Goal: Task Accomplishment & Management: Manage account settings

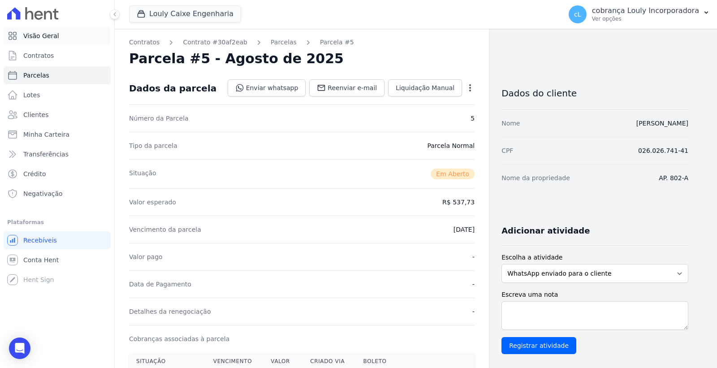
scroll to position [249, 0]
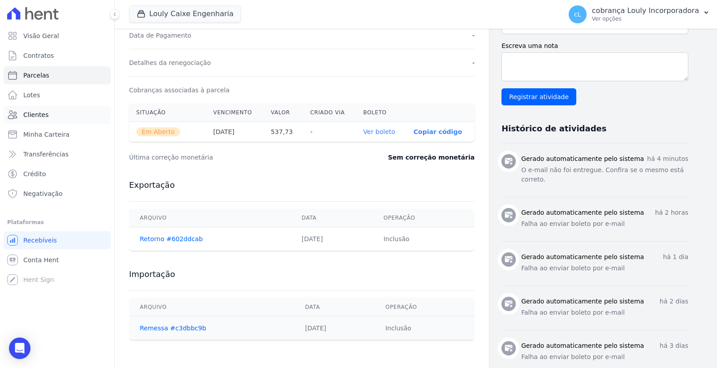
click at [39, 115] on span "Clientes" at bounding box center [35, 114] width 25 height 9
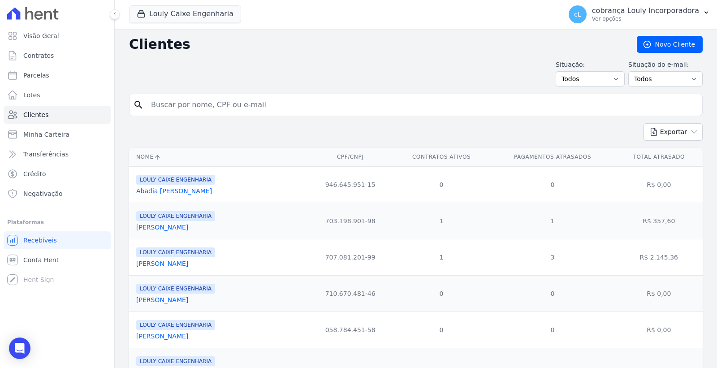
click at [259, 106] on input "search" at bounding box center [422, 105] width 553 height 18
paste input "[PERSON_NAME]"
type input "[PERSON_NAME]"
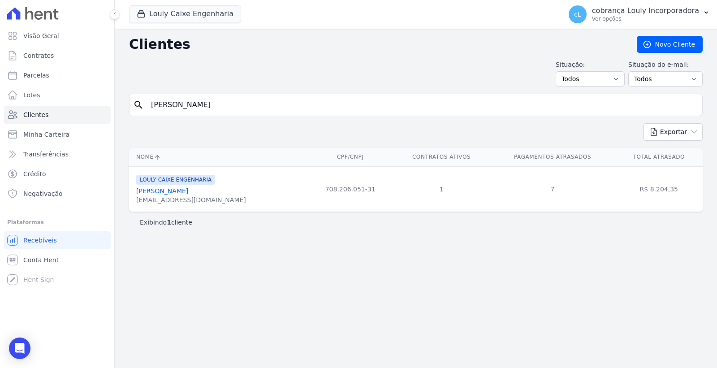
click at [180, 194] on link "[PERSON_NAME]" at bounding box center [162, 190] width 52 height 7
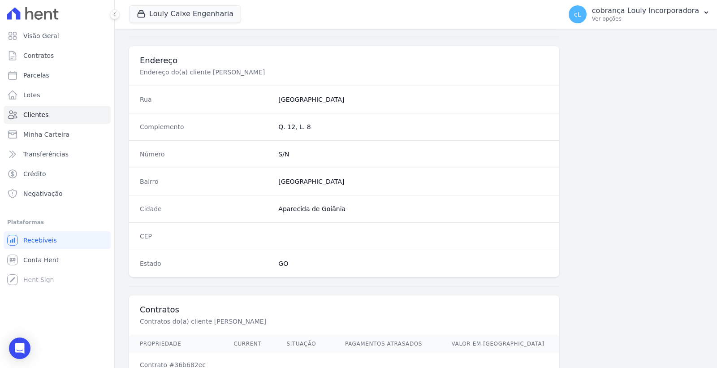
scroll to position [472, 0]
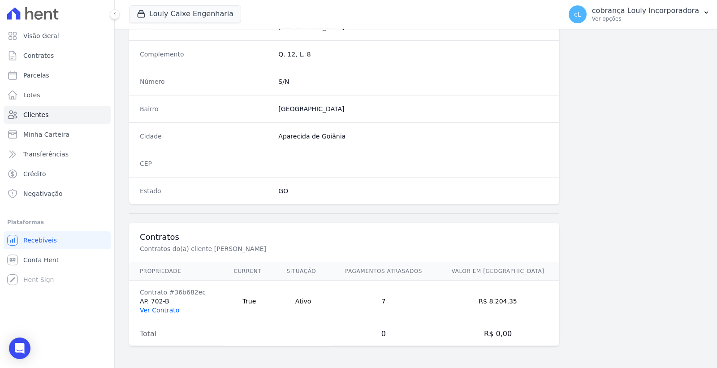
click at [158, 308] on link "Ver Contrato" at bounding box center [159, 309] width 39 height 7
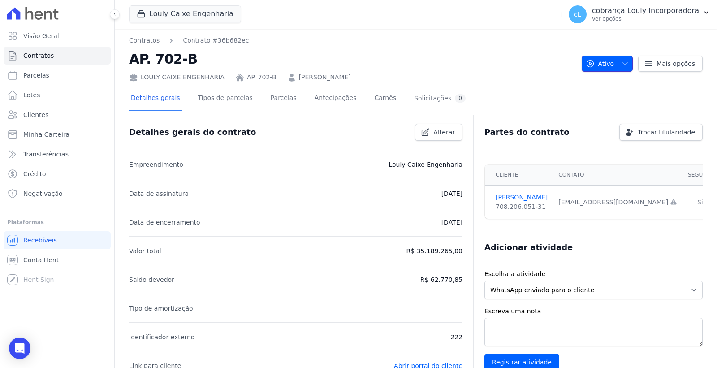
click at [621, 61] on icon "button" at bounding box center [624, 63] width 7 height 7
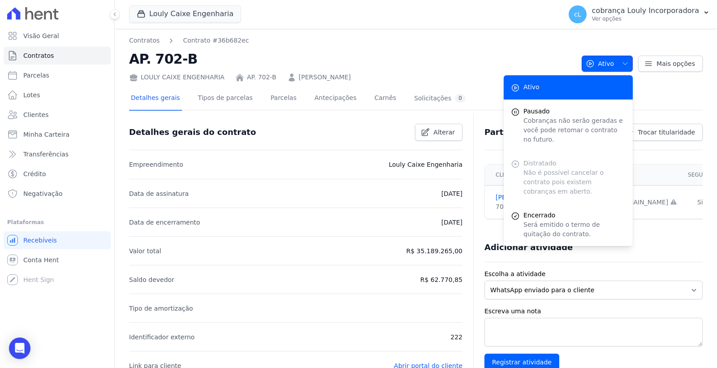
click at [621, 61] on icon "button" at bounding box center [624, 63] width 7 height 7
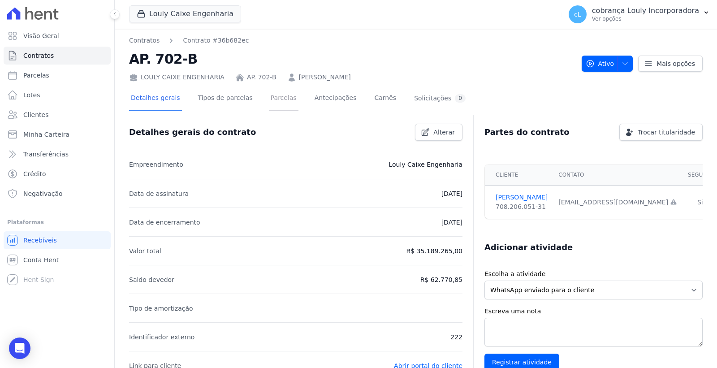
click at [276, 100] on link "Parcelas" at bounding box center [284, 99] width 30 height 24
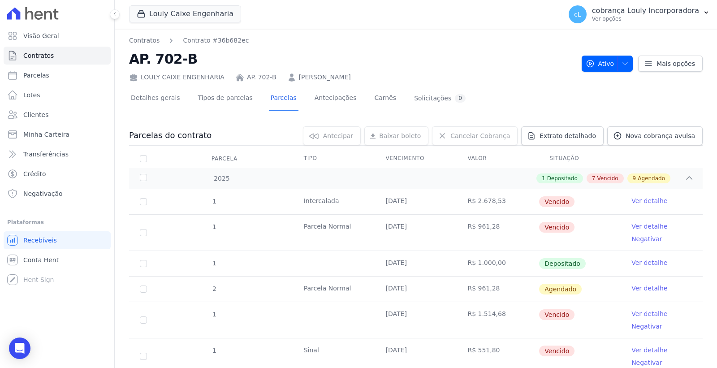
scroll to position [50, 0]
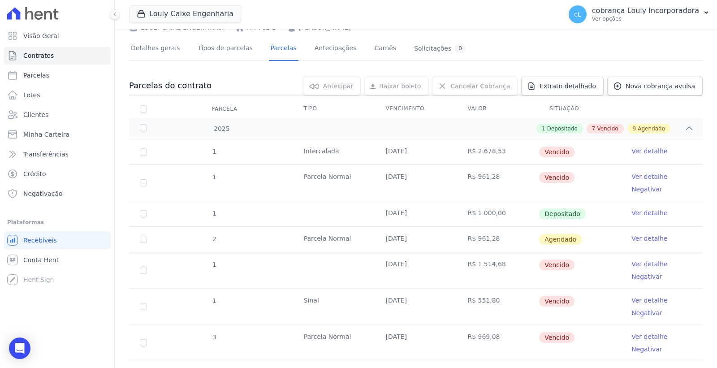
click at [649, 148] on link "Ver detalhe" at bounding box center [649, 150] width 36 height 9
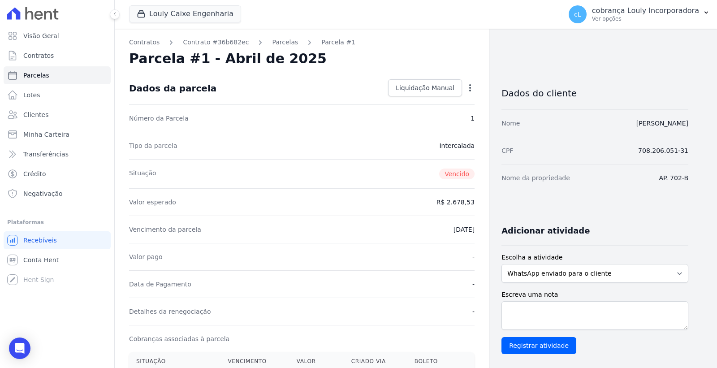
click at [467, 88] on icon "button" at bounding box center [469, 87] width 9 height 9
click at [467, 54] on div "Parcela #1 - Abril de 2025" at bounding box center [301, 59] width 345 height 16
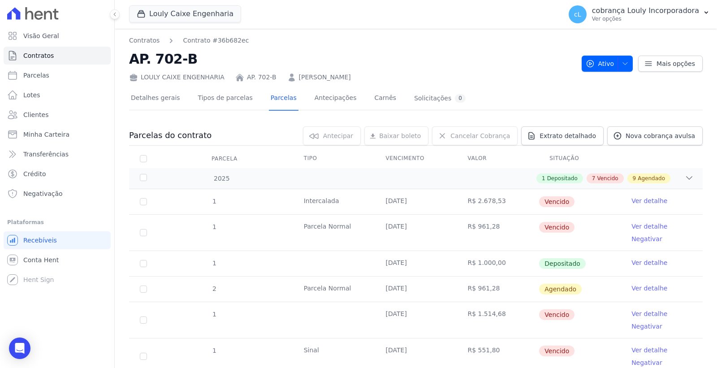
click at [635, 227] on link "Ver detalhe" at bounding box center [649, 226] width 36 height 9
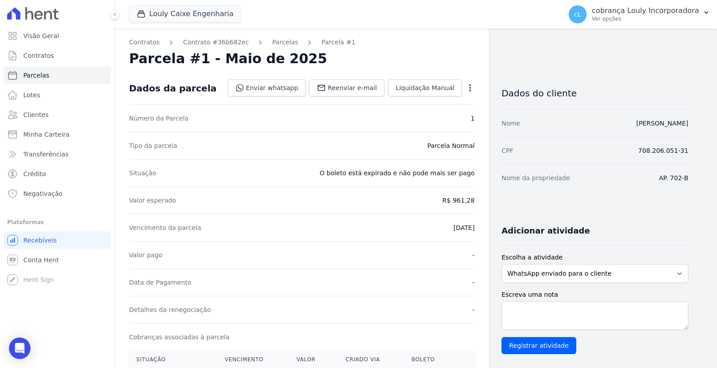
click at [472, 86] on icon "button" at bounding box center [469, 87] width 9 height 9
click at [446, 119] on link "Cancelar Cobrança" at bounding box center [431, 116] width 79 height 16
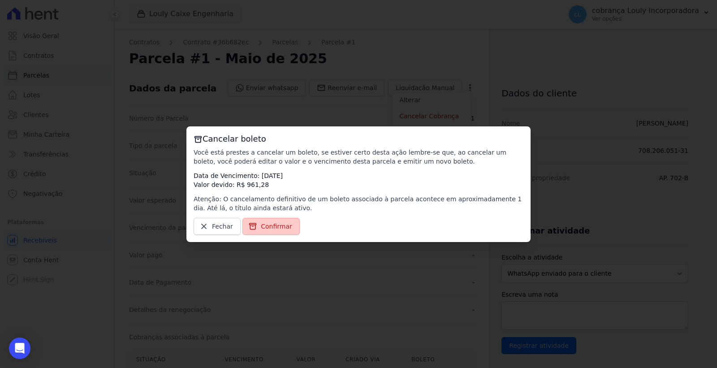
click at [280, 226] on span "Confirmar" at bounding box center [276, 226] width 31 height 9
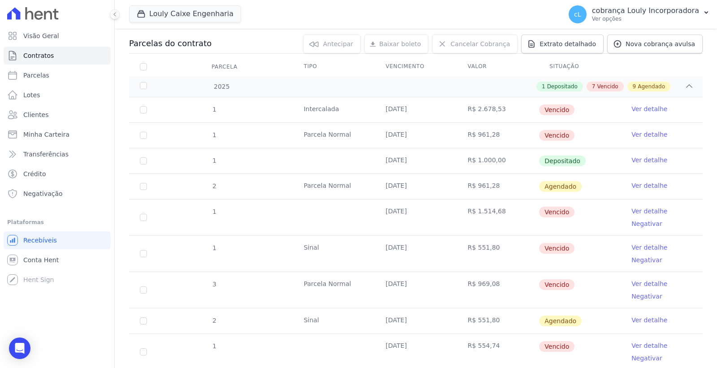
scroll to position [99, 0]
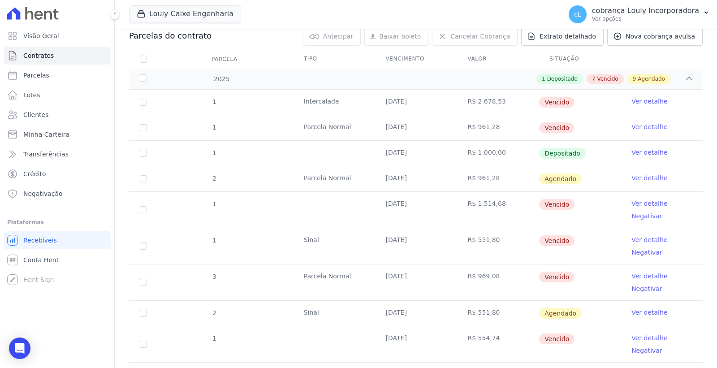
click at [641, 202] on link "Ver detalhe" at bounding box center [649, 203] width 36 height 9
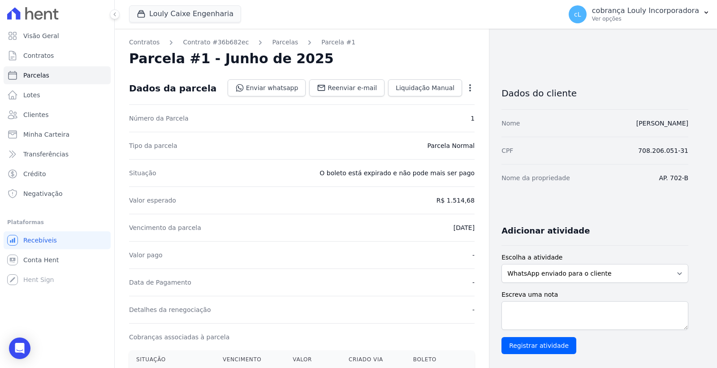
click at [472, 89] on icon "button" at bounding box center [469, 87] width 9 height 9
click at [471, 87] on icon "button" at bounding box center [469, 87] width 9 height 9
click at [435, 112] on link "Cancelar Cobrança" at bounding box center [431, 116] width 79 height 16
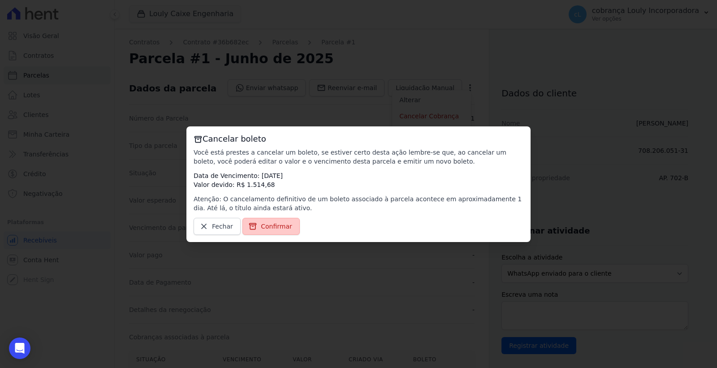
click at [263, 228] on span "Confirmar" at bounding box center [276, 226] width 31 height 9
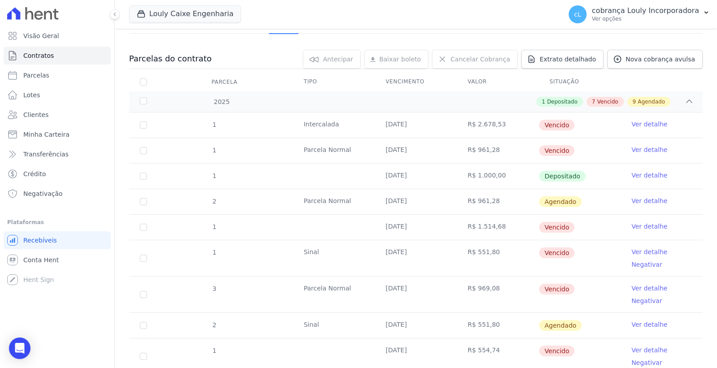
scroll to position [99, 0]
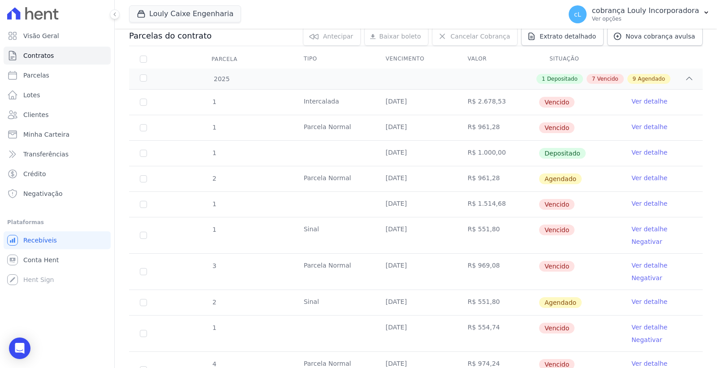
click at [639, 176] on link "Ver detalhe" at bounding box center [649, 177] width 36 height 9
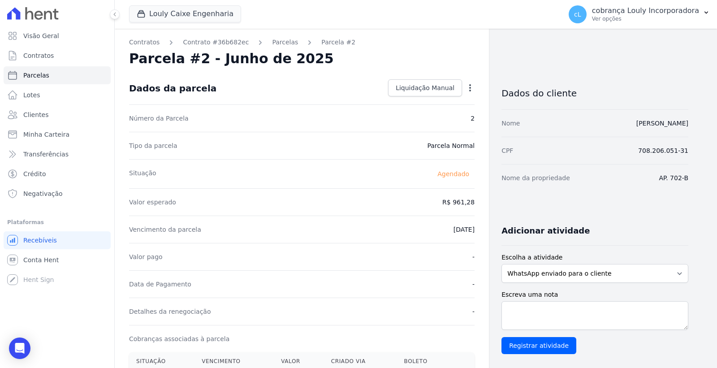
click at [472, 87] on icon "button" at bounding box center [469, 87] width 9 height 9
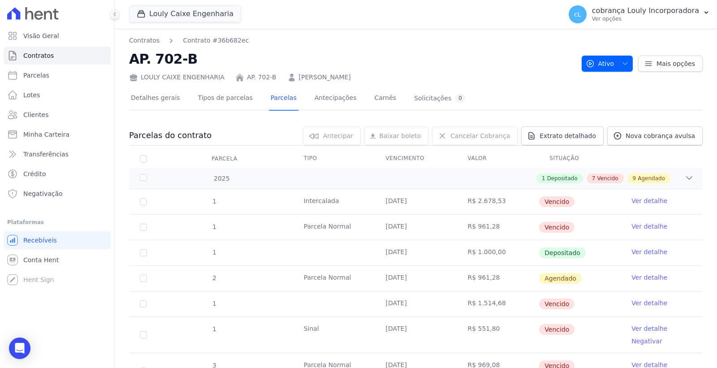
click at [631, 302] on link "Ver detalhe" at bounding box center [649, 302] width 36 height 9
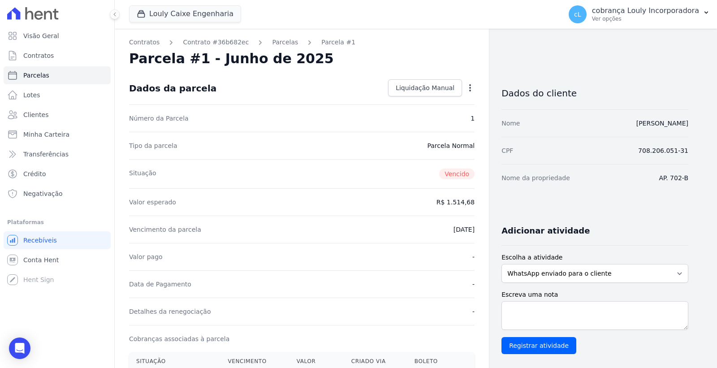
click at [469, 87] on icon "button" at bounding box center [470, 87] width 2 height 7
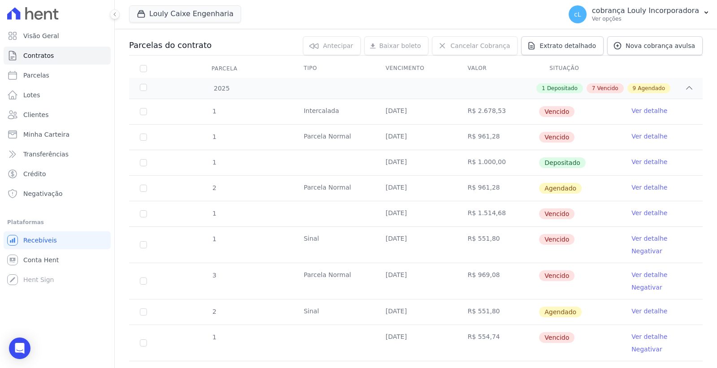
scroll to position [99, 0]
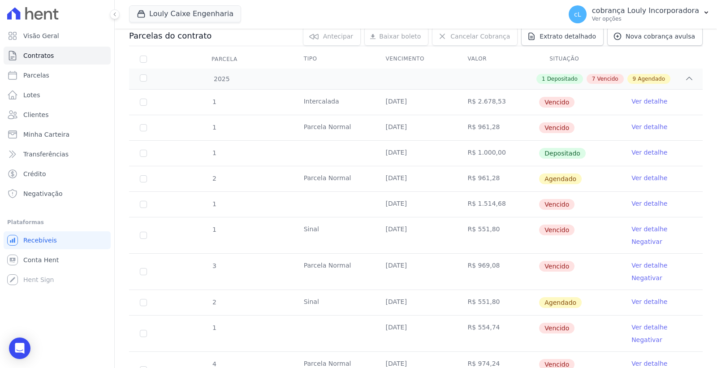
click at [644, 231] on link "Ver detalhe" at bounding box center [649, 228] width 36 height 9
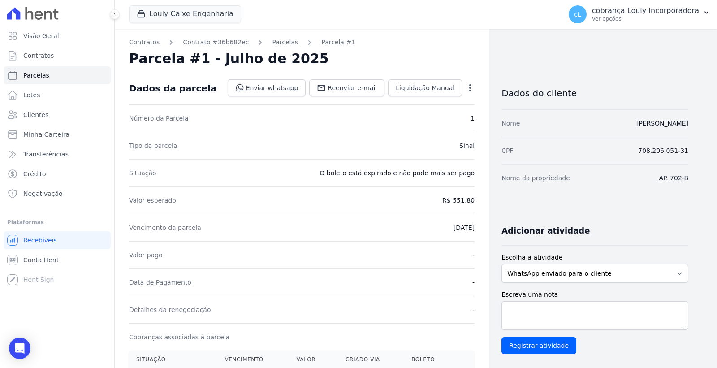
click at [472, 83] on icon "button" at bounding box center [469, 87] width 9 height 9
click at [440, 112] on link "Cancelar Cobrança" at bounding box center [431, 116] width 79 height 16
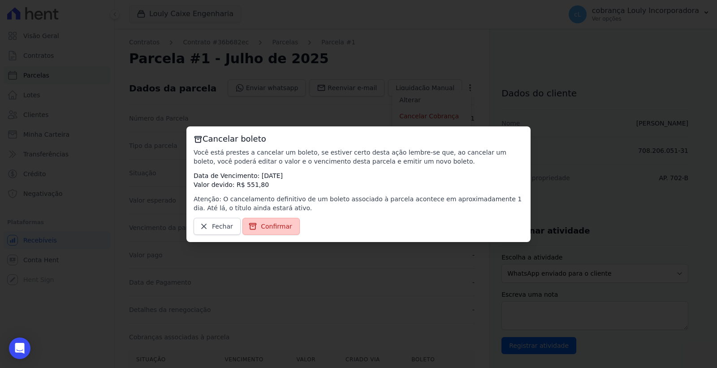
click at [275, 225] on span "Confirmar" at bounding box center [276, 226] width 31 height 9
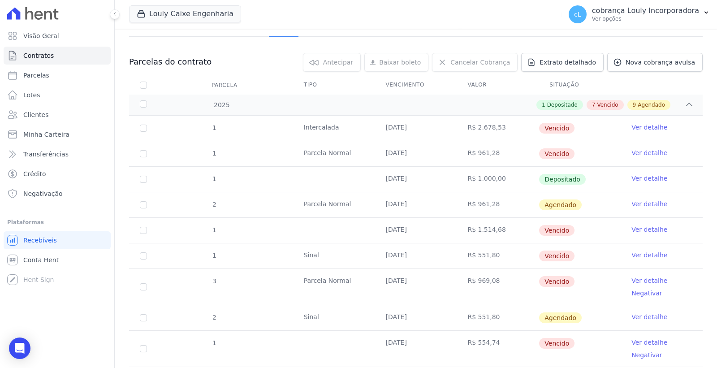
scroll to position [99, 0]
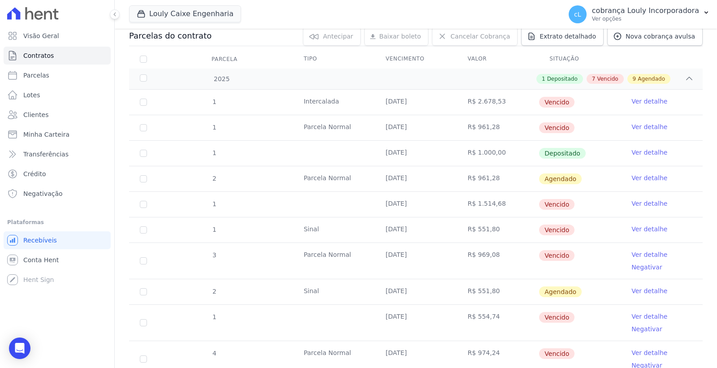
click at [641, 230] on link "Ver detalhe" at bounding box center [649, 228] width 36 height 9
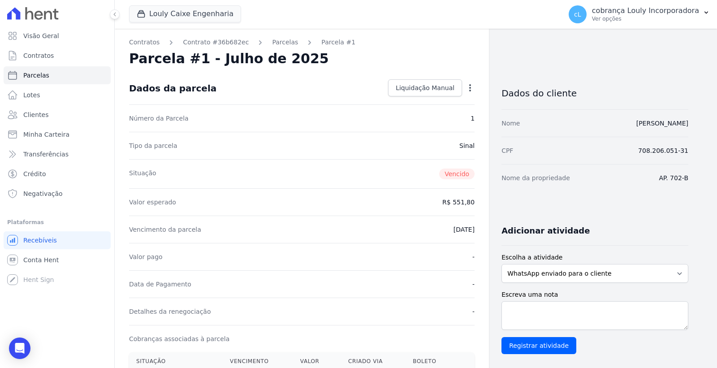
click at [470, 84] on icon "button" at bounding box center [470, 87] width 2 height 7
click at [459, 65] on div "Parcela #1 - Julho de 2025" at bounding box center [301, 59] width 345 height 16
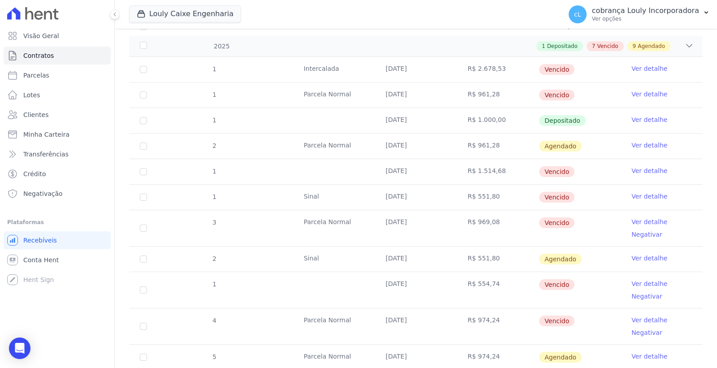
scroll to position [149, 0]
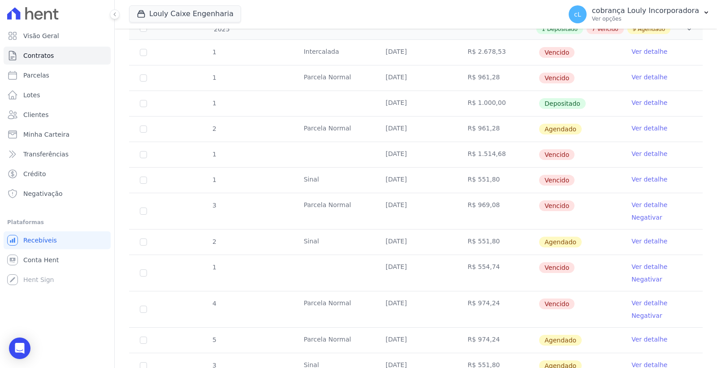
click at [649, 202] on link "Ver detalhe" at bounding box center [649, 204] width 36 height 9
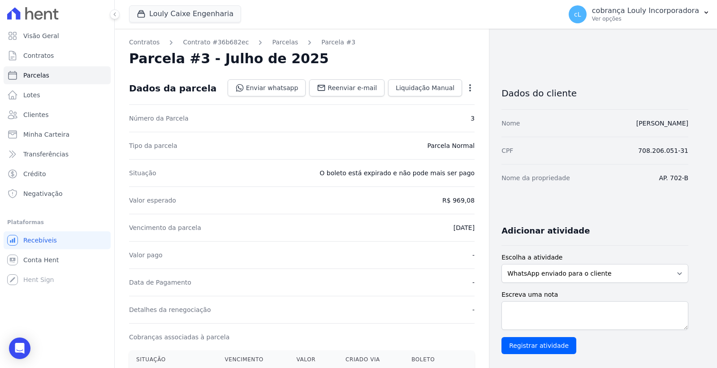
click at [468, 88] on icon "button" at bounding box center [469, 87] width 9 height 9
click at [441, 113] on link "Cancelar Cobrança" at bounding box center [431, 116] width 79 height 16
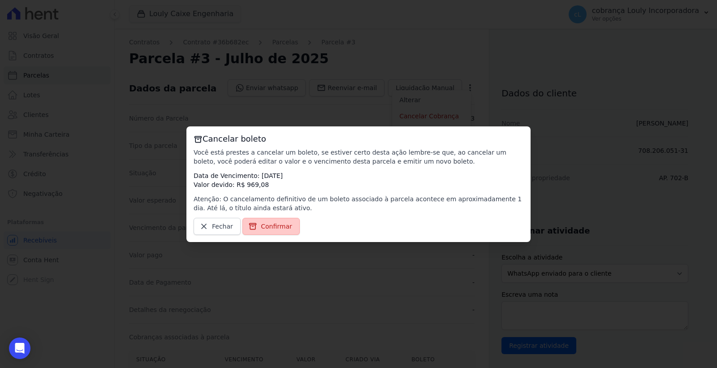
click at [279, 228] on span "Confirmar" at bounding box center [276, 226] width 31 height 9
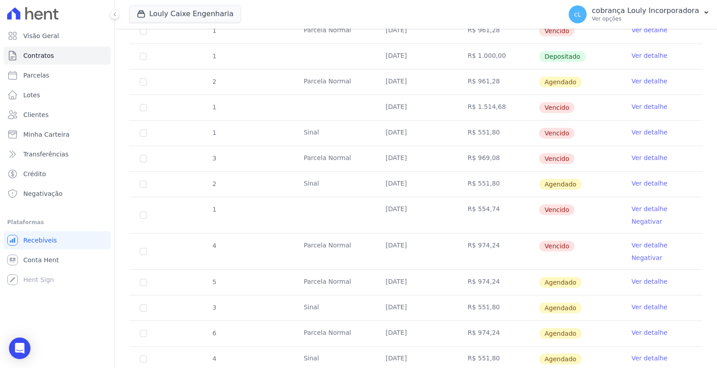
scroll to position [199, 0]
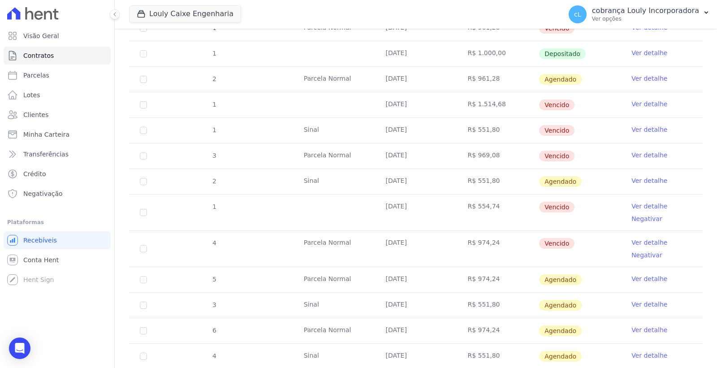
click at [642, 179] on link "Ver detalhe" at bounding box center [649, 180] width 36 height 9
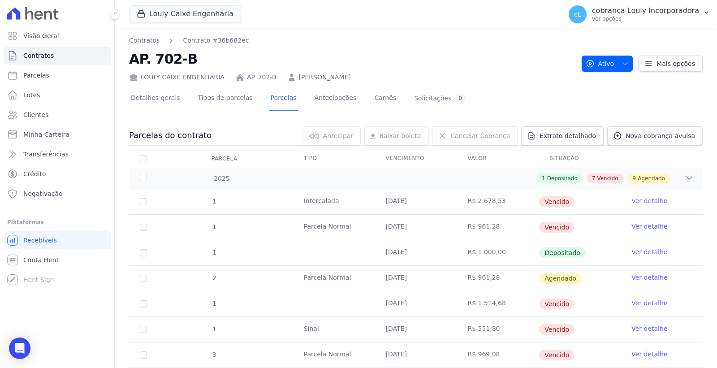
scroll to position [249, 0]
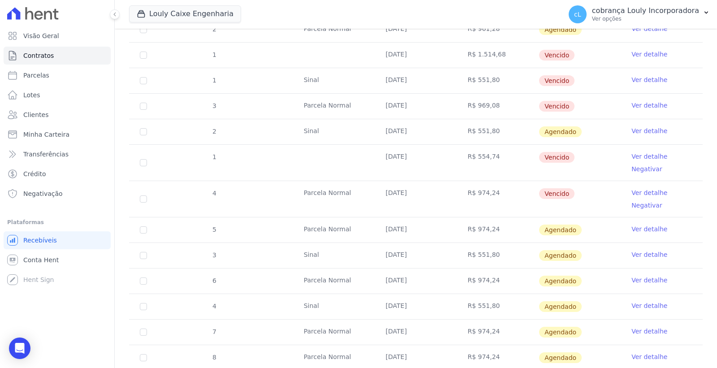
click at [637, 156] on link "Ver detalhe" at bounding box center [649, 156] width 36 height 9
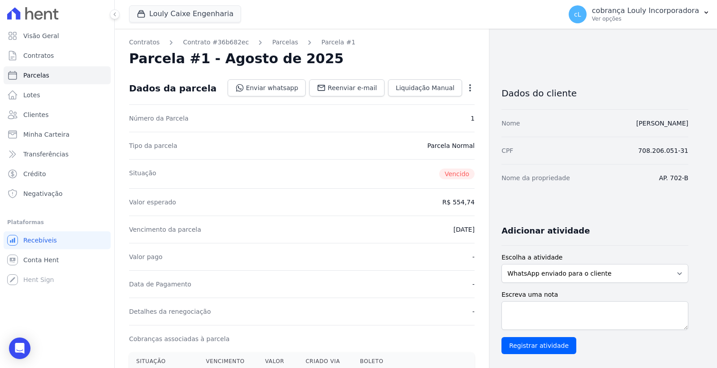
click at [472, 86] on icon "button" at bounding box center [469, 87] width 9 height 9
click at [433, 117] on link "Cancelar Cobrança" at bounding box center [431, 116] width 79 height 16
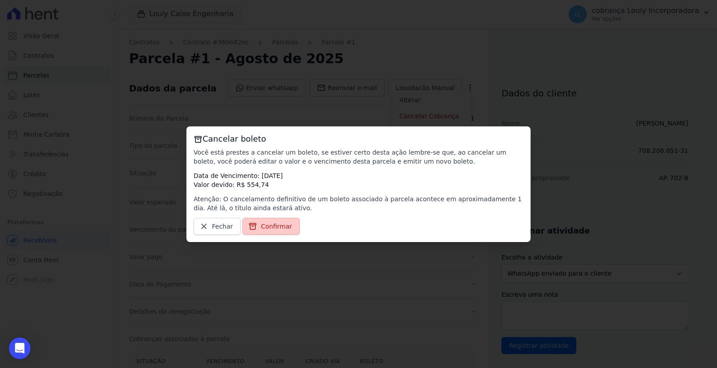
click at [271, 225] on span "Confirmar" at bounding box center [276, 226] width 31 height 9
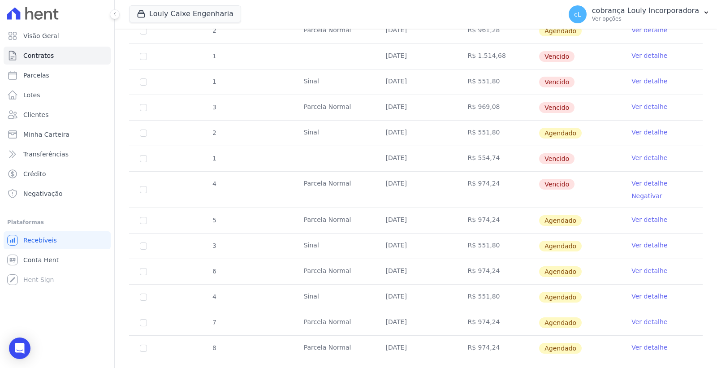
scroll to position [249, 0]
click at [635, 182] on link "Ver detalhe" at bounding box center [649, 181] width 36 height 9
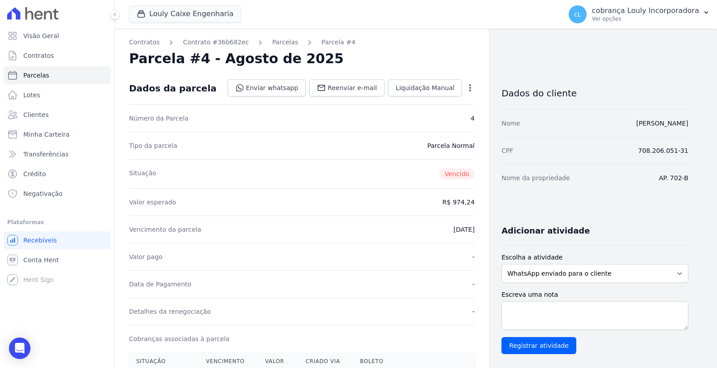
click at [472, 88] on icon "button" at bounding box center [469, 87] width 9 height 9
click at [430, 113] on link "Cancelar Cobrança" at bounding box center [431, 116] width 79 height 16
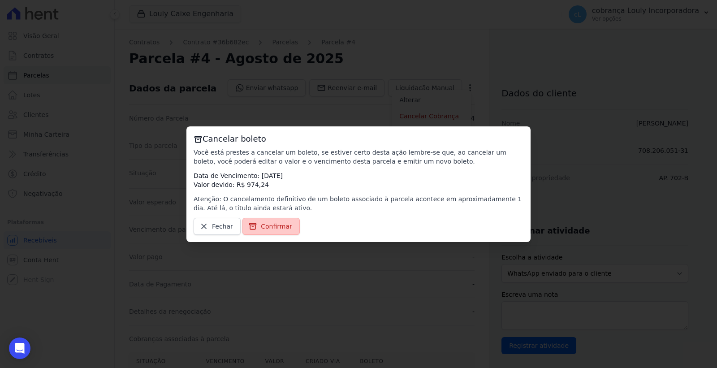
click at [284, 225] on span "Confirmar" at bounding box center [276, 226] width 31 height 9
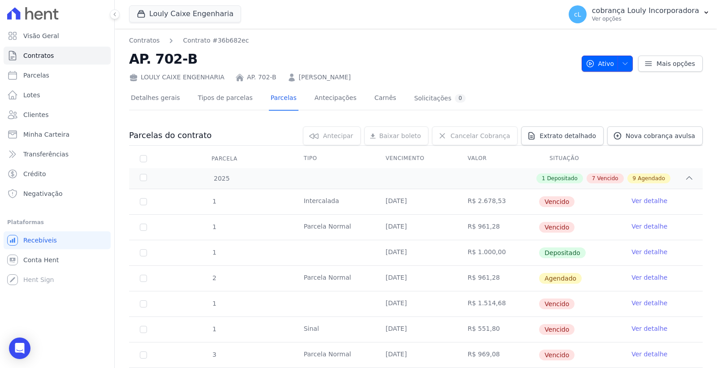
click at [620, 56] on span "button" at bounding box center [622, 63] width 11 height 14
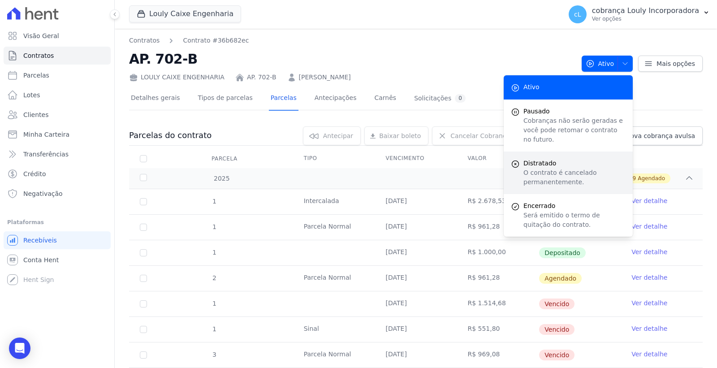
click at [546, 168] on p "O contrato é cancelado permanentemente." at bounding box center [574, 177] width 102 height 19
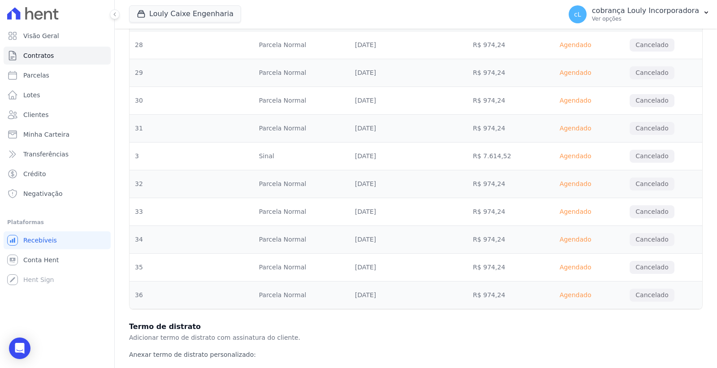
scroll to position [1333, 0]
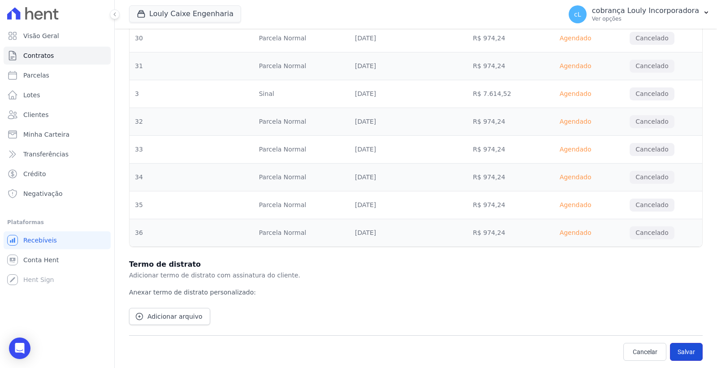
click at [677, 350] on button "Salvar" at bounding box center [686, 352] width 33 height 18
